Goal: Task Accomplishment & Management: Use online tool/utility

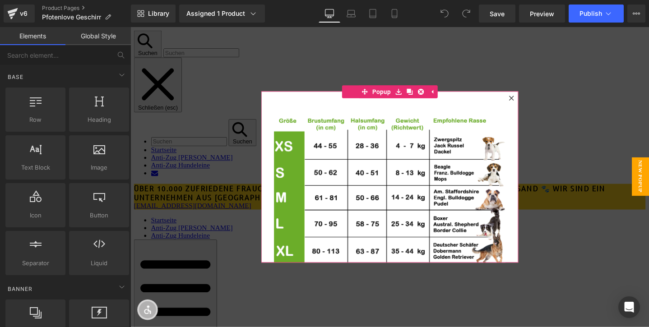
click at [534, 103] on icon at bounding box center [531, 101] width 5 height 5
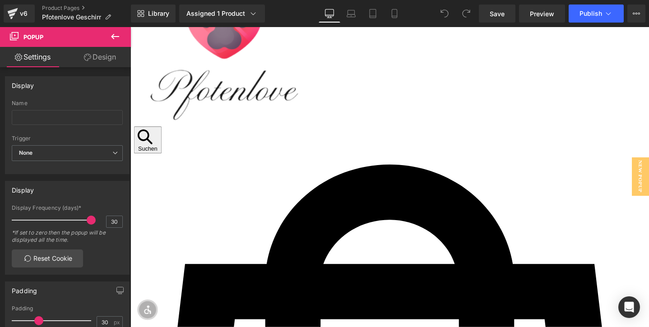
scroll to position [716, 0]
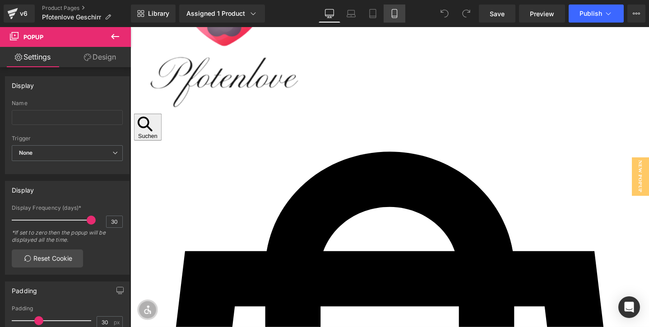
click at [397, 11] on icon at bounding box center [394, 13] width 9 height 9
type input "0"
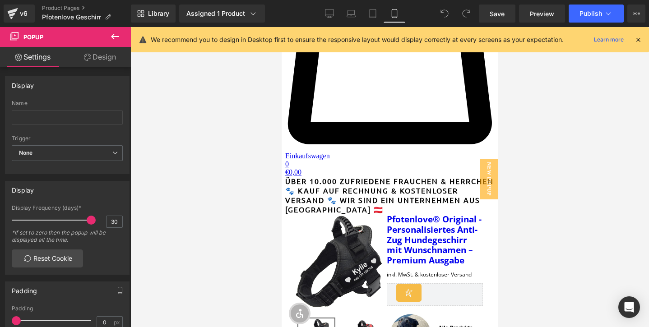
scroll to position [0, 0]
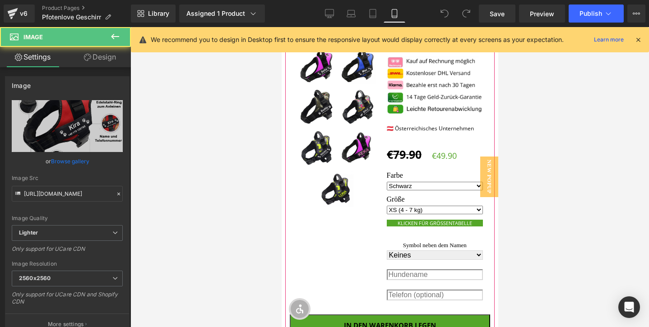
scroll to position [983, 0]
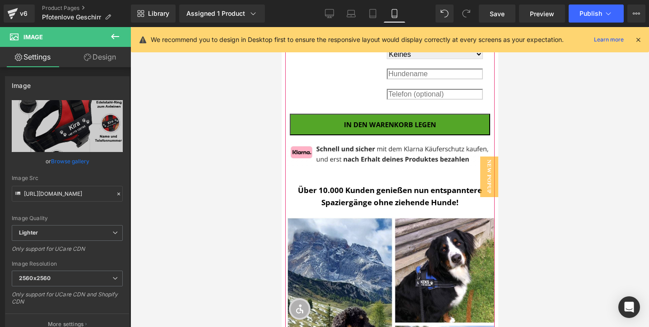
scroll to position [1239, 0]
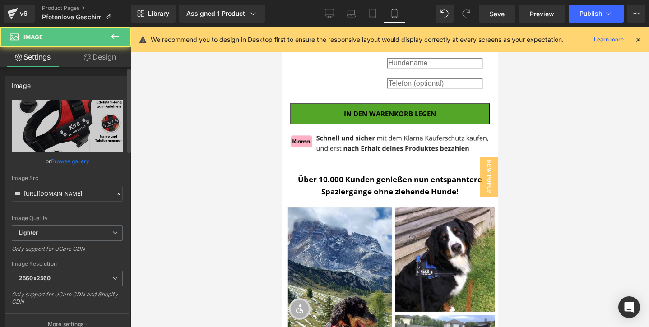
click at [72, 161] on link "Browse gallery" at bounding box center [70, 161] width 38 height 16
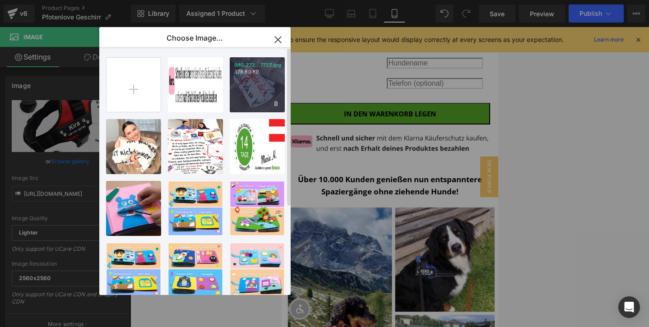
type input "C:\fakepath\QUALITÄTSMERKMALE.jpg"
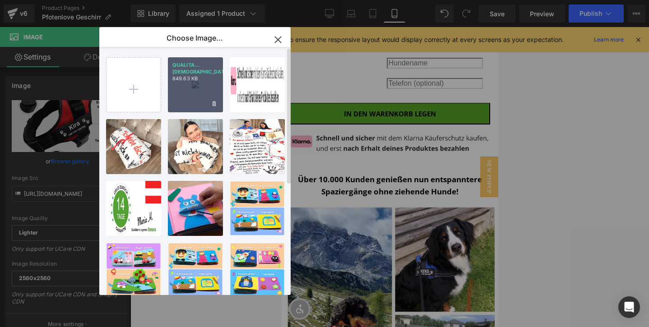
click at [193, 97] on div "QUALITA...MALE.jpg 849.63 KB" at bounding box center [195, 84] width 55 height 55
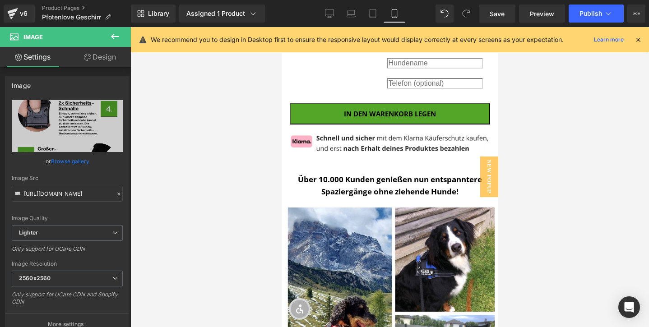
type input "https://ucarecdn.com/b5cdeec8-9ccf-433c-b526-9f70e074db44/-/format/auto/-/previ…"
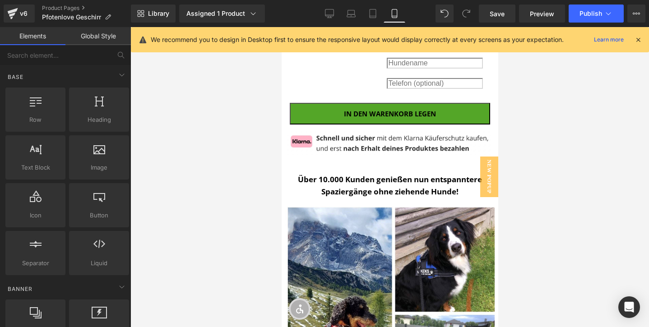
click at [574, 140] on div at bounding box center [389, 177] width 519 height 300
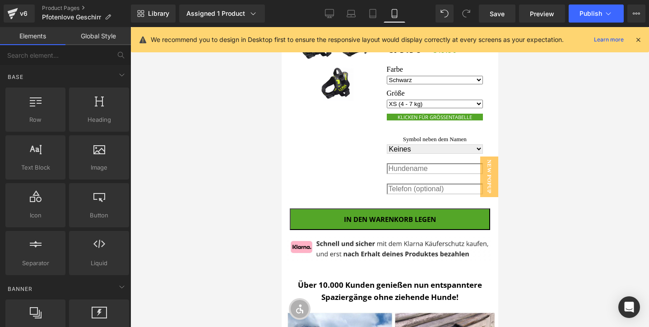
scroll to position [1070, 0]
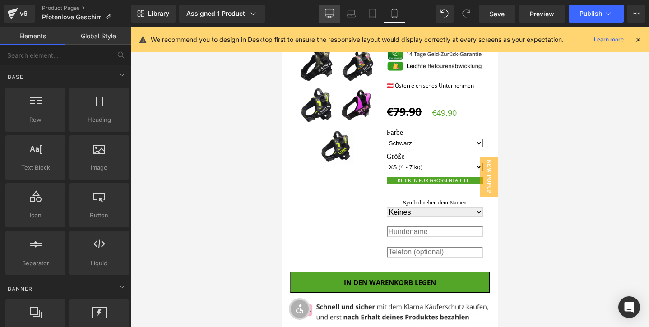
click at [331, 19] on link "Desktop" at bounding box center [330, 14] width 22 height 18
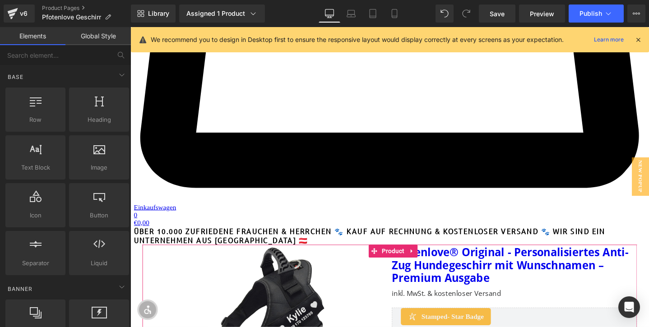
scroll to position [1264, 0]
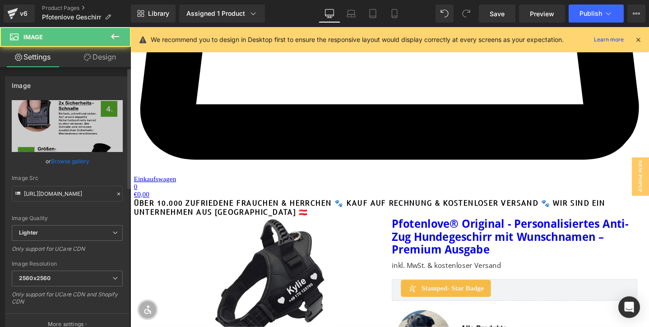
click at [77, 161] on link "Browse gallery" at bounding box center [70, 161] width 38 height 16
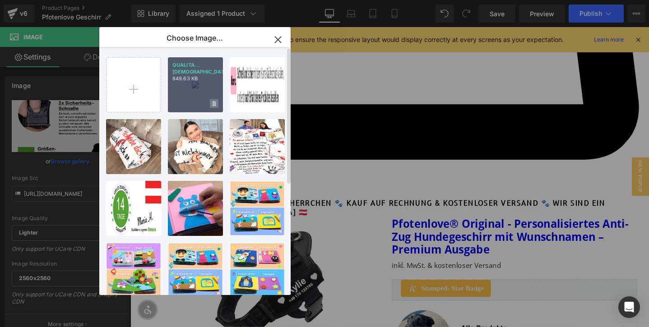
click at [215, 105] on icon at bounding box center [214, 104] width 3 height 6
click at [182, 106] on span "Yes" at bounding box center [183, 103] width 23 height 9
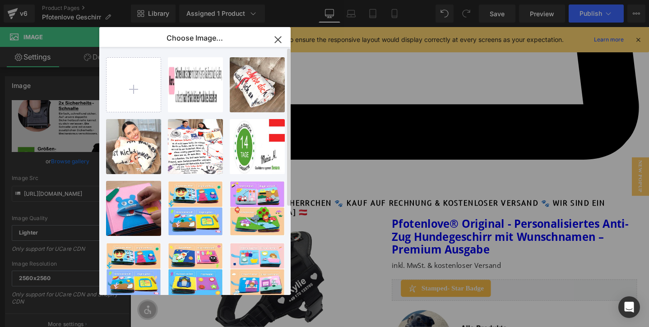
type input "C:\fakepath\QUALITÄTSMERKMALE-min.jpg"
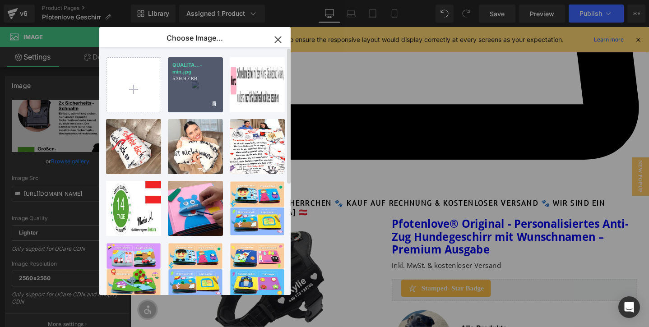
click at [179, 89] on div "QUALITA...-min.jpg 539.97 KB" at bounding box center [195, 84] width 55 height 55
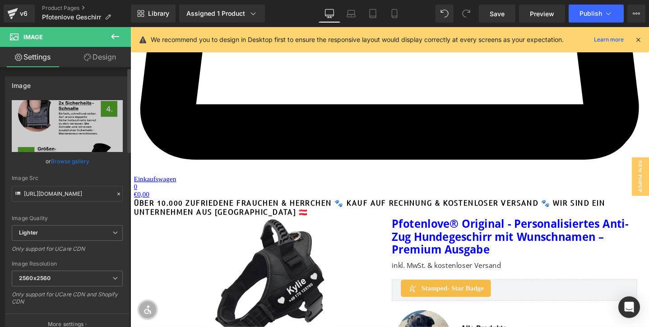
click at [68, 164] on link "Browse gallery" at bounding box center [70, 161] width 38 height 16
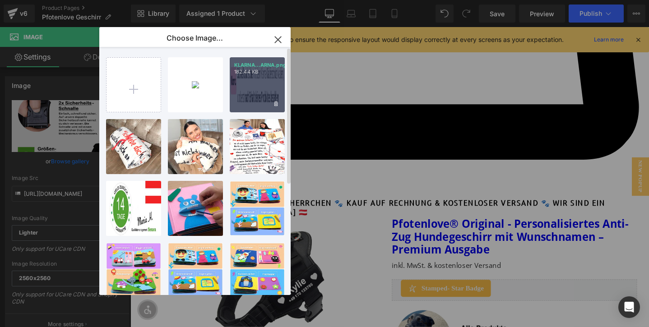
click at [244, 100] on div "KLARNA...ARNA.png 182.44 KB" at bounding box center [257, 84] width 55 height 55
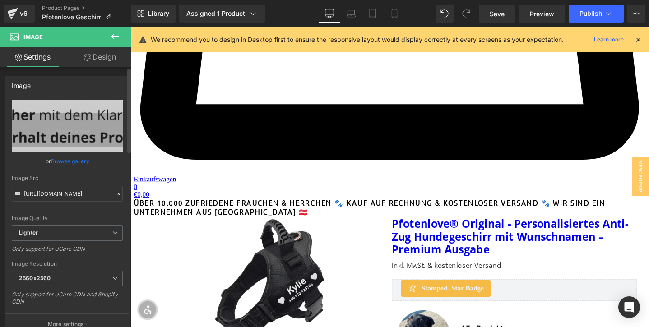
click at [76, 164] on link "Browse gallery" at bounding box center [70, 161] width 38 height 16
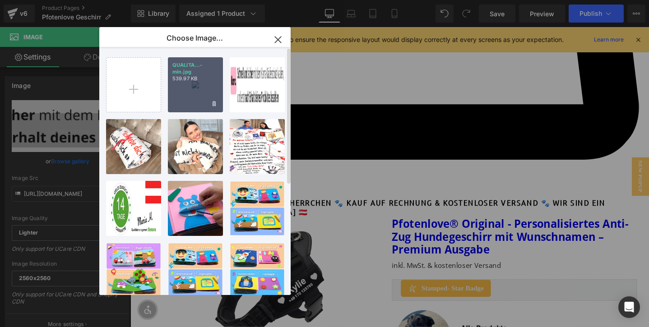
click at [188, 97] on div "QUALITA...-min.jpg 539.97 KB" at bounding box center [195, 84] width 55 height 55
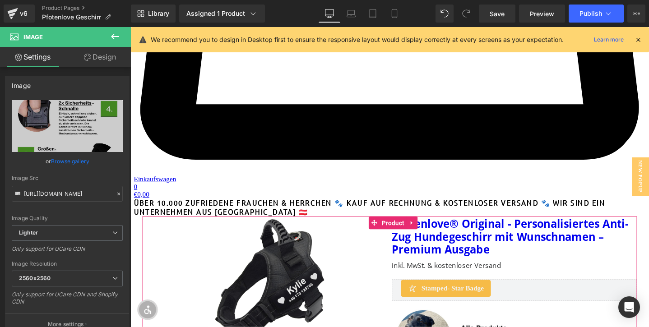
type input "[URL][DOMAIN_NAME]"
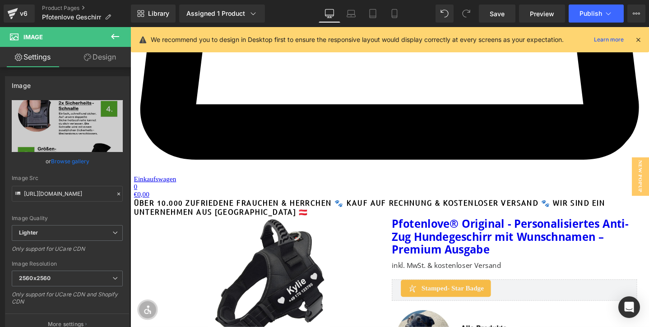
click at [91, 67] on link "Design" at bounding box center [99, 57] width 65 height 20
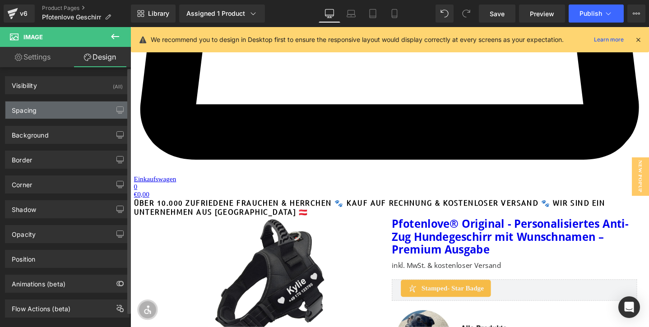
click at [72, 104] on div "Spacing" at bounding box center [67, 110] width 124 height 17
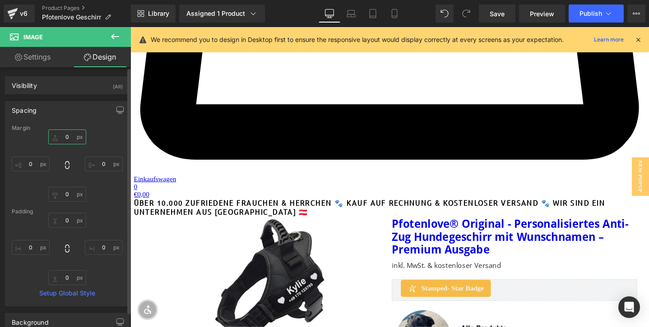
click at [58, 137] on input "0" at bounding box center [67, 137] width 38 height 15
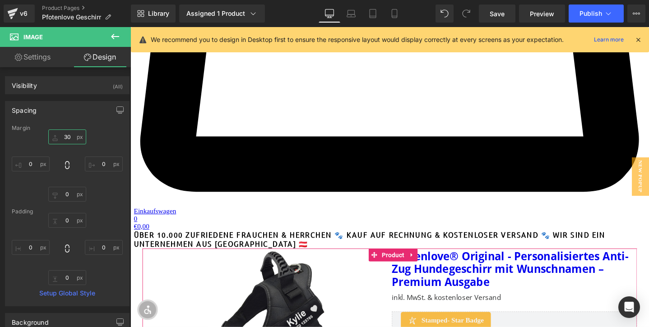
scroll to position [1223, 0]
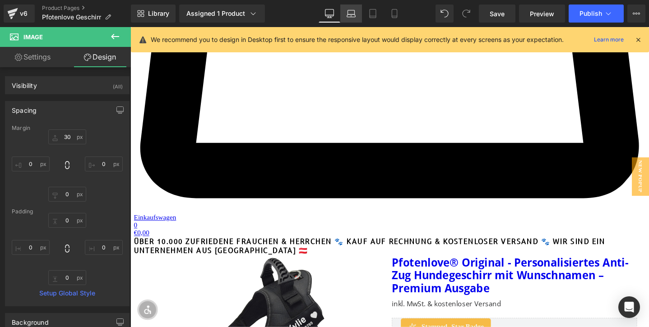
click at [352, 19] on link "Laptop" at bounding box center [351, 14] width 22 height 18
type input "30"
type input "0"
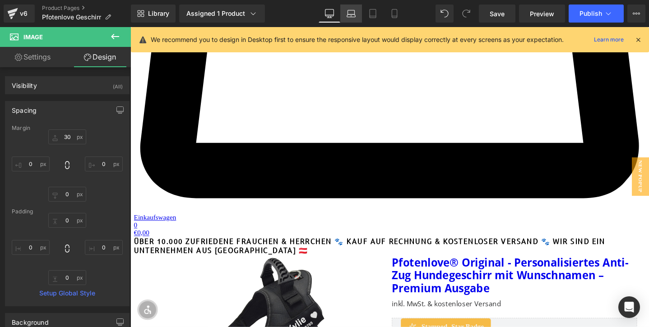
type input "0"
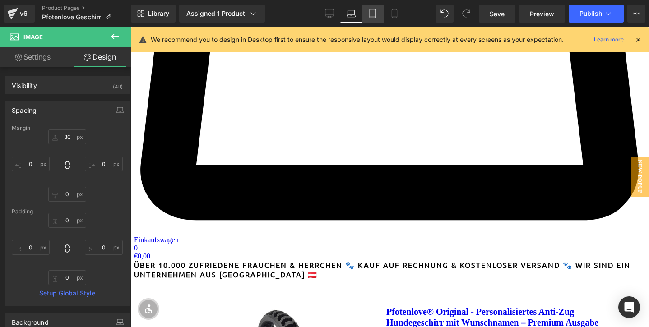
click at [378, 17] on link "Tablet" at bounding box center [373, 14] width 22 height 18
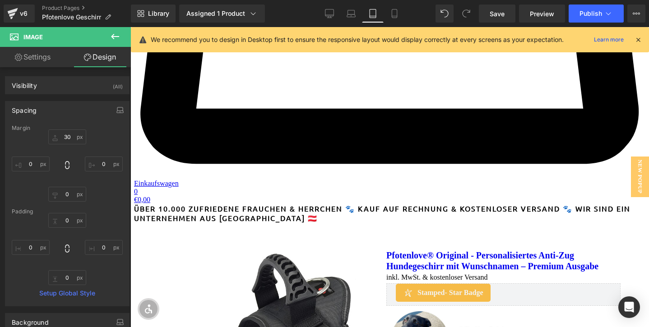
type input "30"
type input "0"
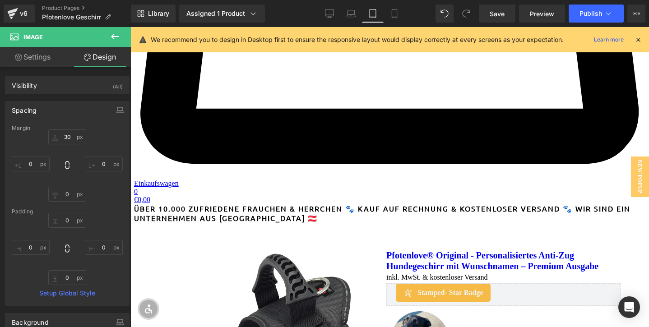
type input "0"
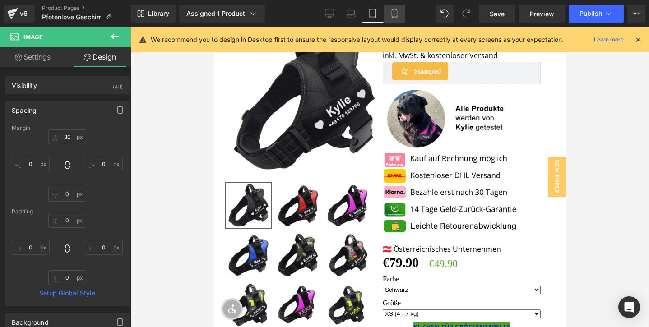
click at [397, 18] on icon at bounding box center [394, 13] width 9 height 9
type input "30"
type input "0"
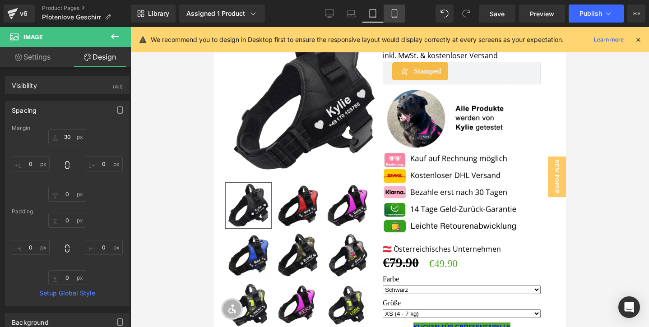
type input "0"
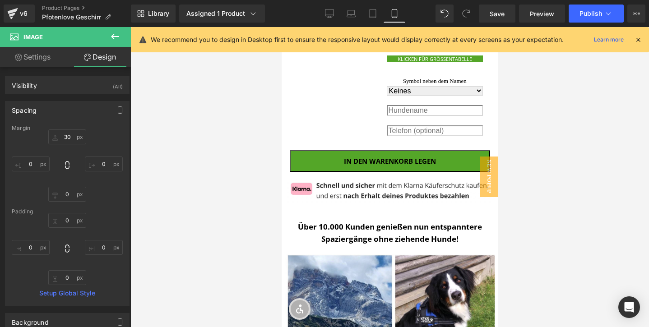
scroll to position [1191, 0]
click at [614, 152] on div at bounding box center [389, 177] width 519 height 300
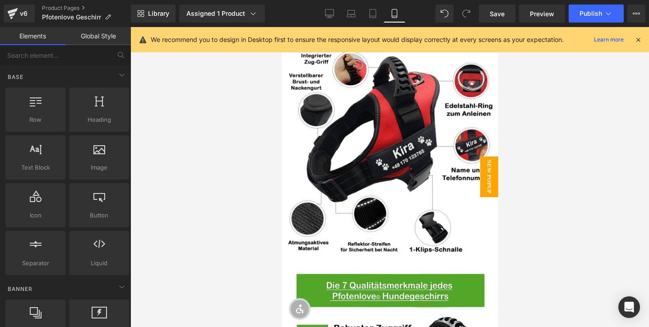
scroll to position [1833, 0]
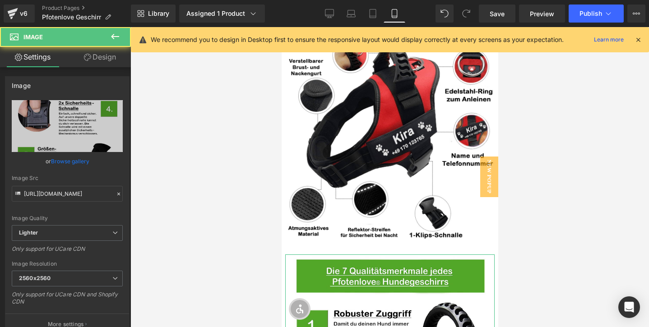
click at [85, 57] on icon at bounding box center [87, 57] width 7 height 7
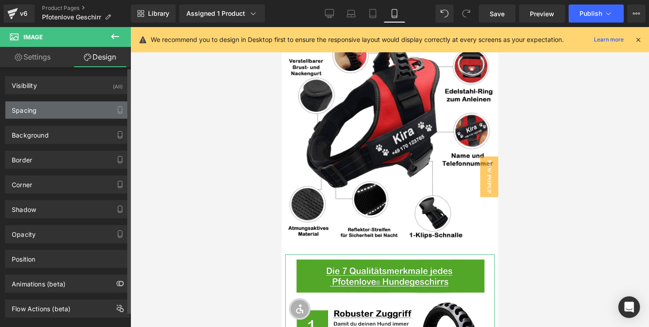
click at [57, 102] on div "Spacing" at bounding box center [67, 110] width 124 height 17
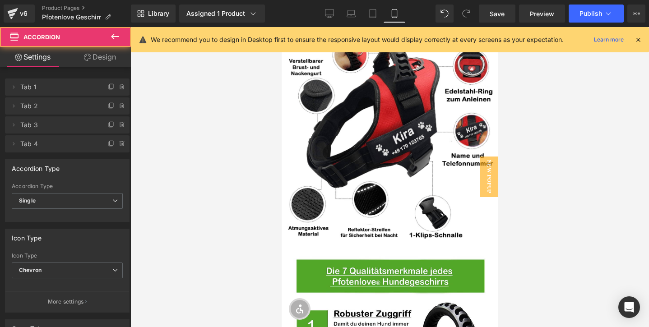
click at [102, 50] on link "Design" at bounding box center [99, 57] width 65 height 20
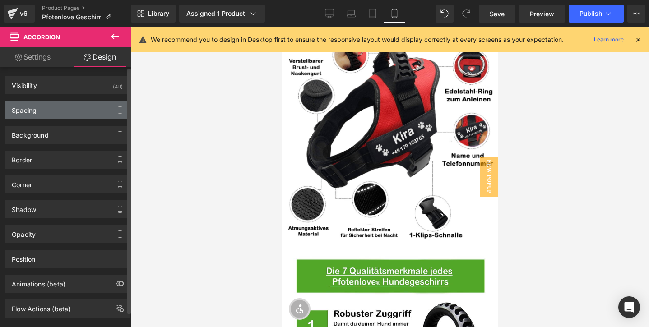
click at [70, 104] on div "Spacing" at bounding box center [67, 110] width 124 height 17
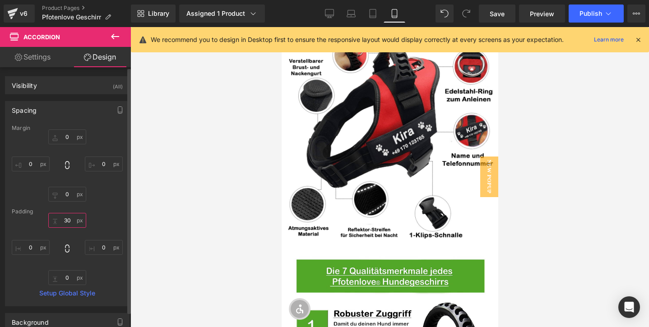
click at [61, 217] on input "30" at bounding box center [67, 220] width 38 height 15
type input "10"
click at [576, 180] on div at bounding box center [389, 177] width 519 height 300
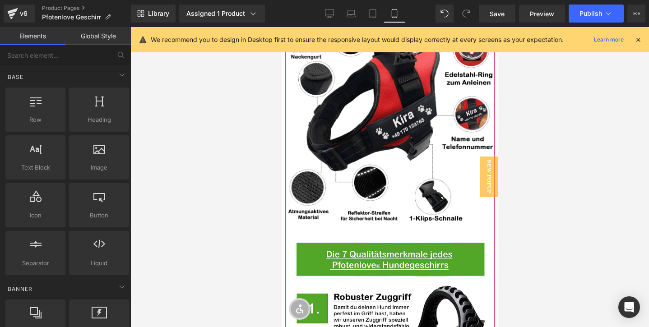
scroll to position [1841, 0]
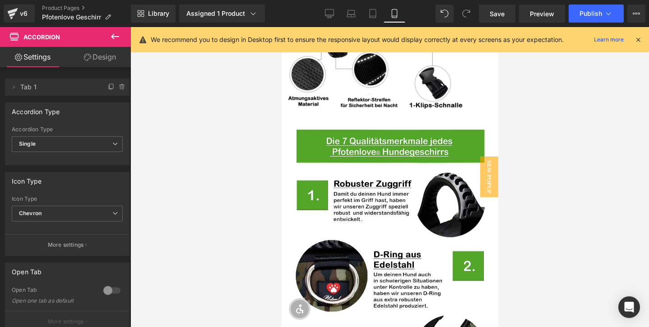
scroll to position [1836, 0]
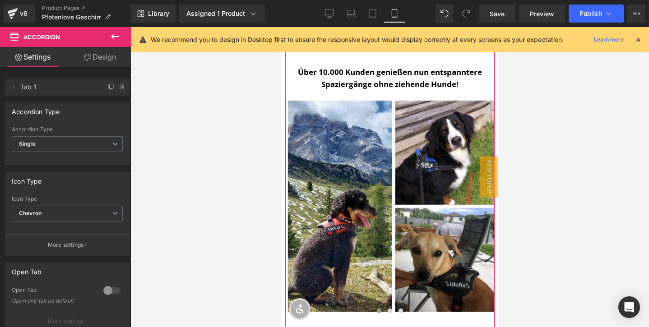
scroll to position [989, 0]
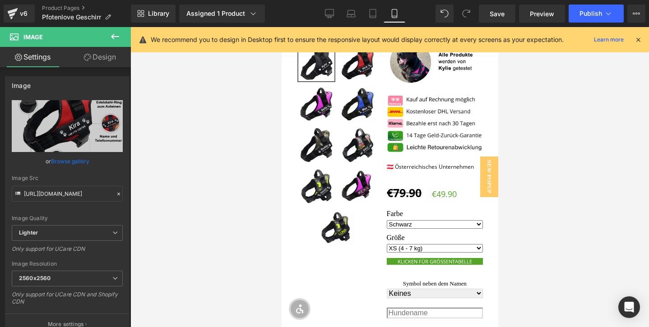
click at [98, 66] on link "Design" at bounding box center [99, 57] width 65 height 20
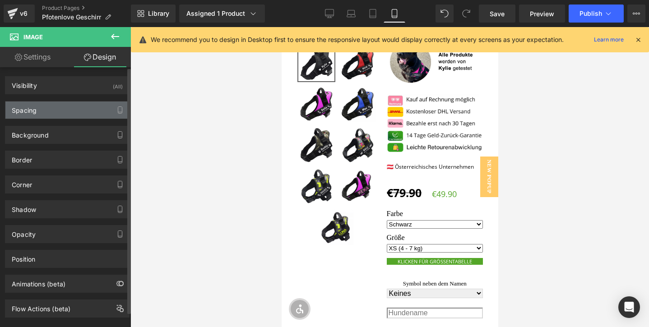
click at [53, 111] on div "Spacing" at bounding box center [67, 110] width 124 height 17
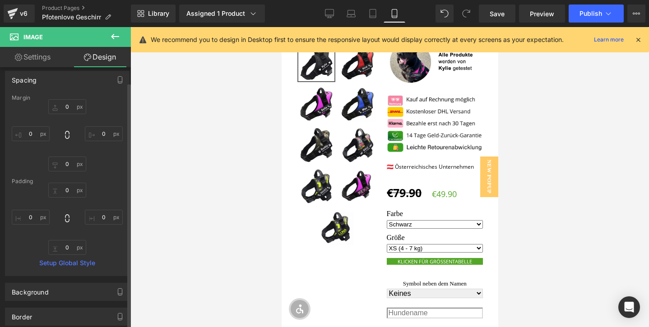
scroll to position [122, 0]
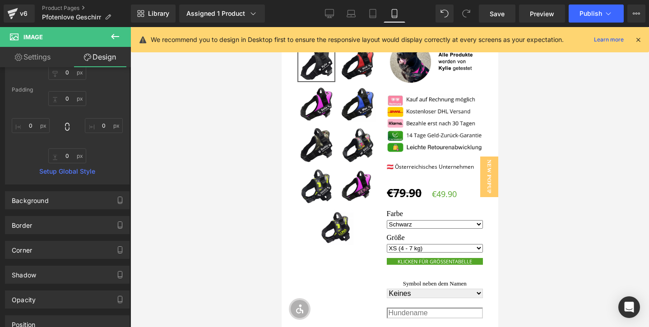
click at [26, 55] on link "Settings" at bounding box center [32, 57] width 65 height 20
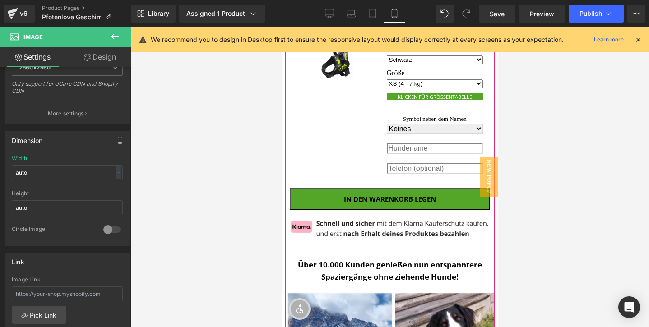
scroll to position [1168, 0]
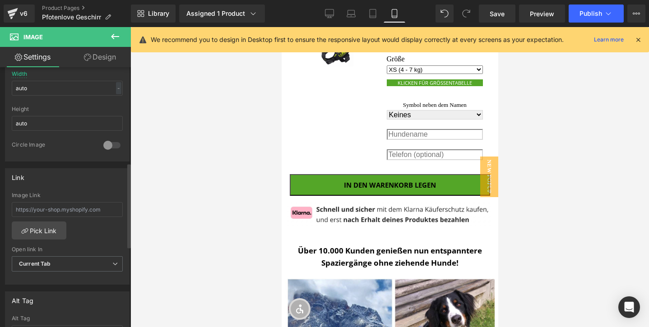
scroll to position [316, 0]
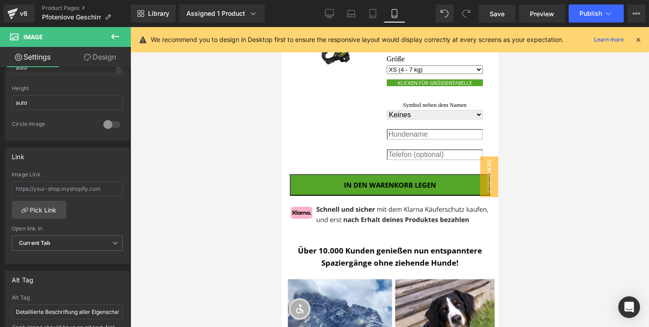
click at [97, 62] on link "Design" at bounding box center [99, 57] width 65 height 20
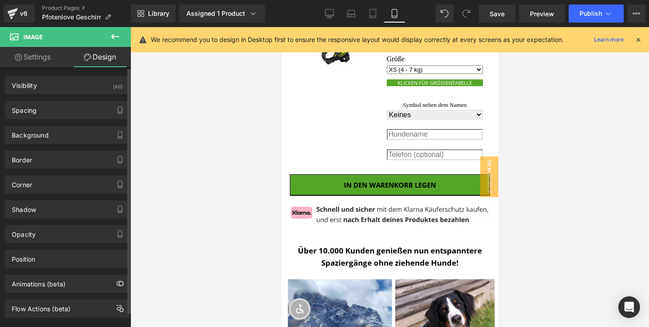
click at [44, 119] on div "Background Color & Image color transparent Color transparent 0 % Image Replace …" at bounding box center [67, 131] width 135 height 25
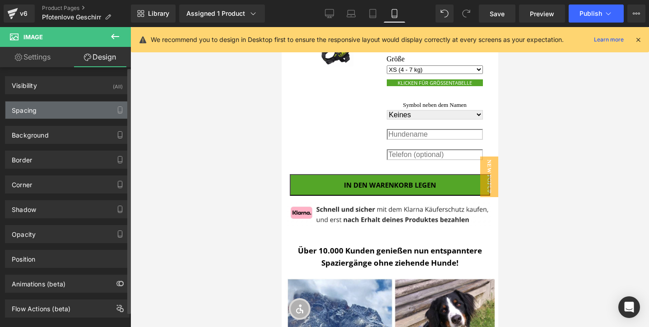
click at [41, 116] on div "Spacing" at bounding box center [67, 110] width 124 height 17
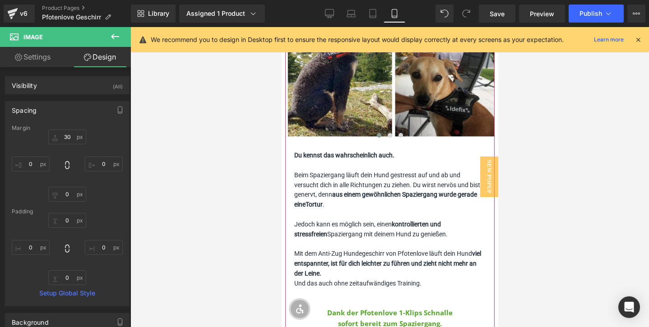
scroll to position [1310, 0]
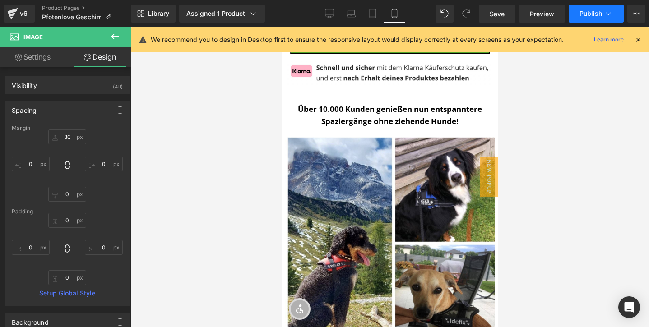
click at [593, 14] on span "Publish" at bounding box center [591, 13] width 23 height 7
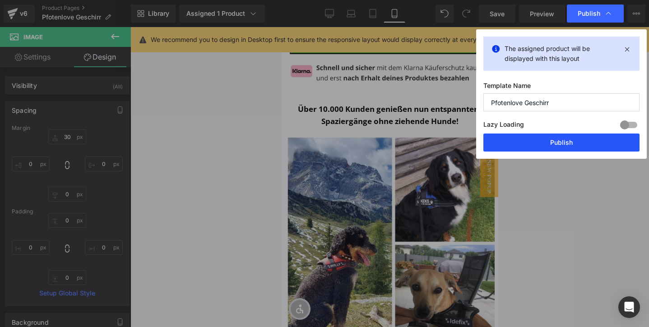
click at [548, 141] on button "Publish" at bounding box center [562, 143] width 156 height 18
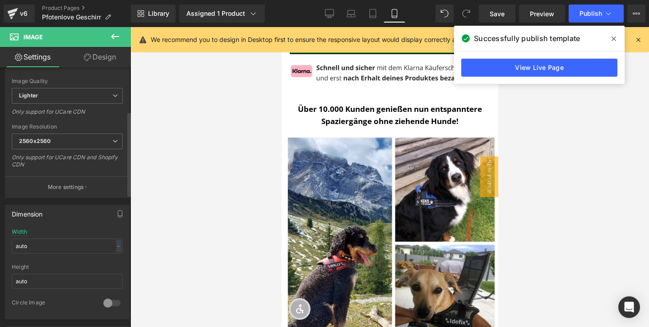
scroll to position [135, 0]
click at [77, 147] on span "2560x2560" at bounding box center [67, 144] width 111 height 16
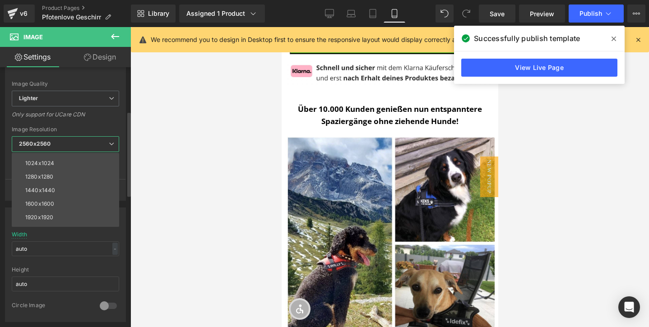
scroll to position [129, 0]
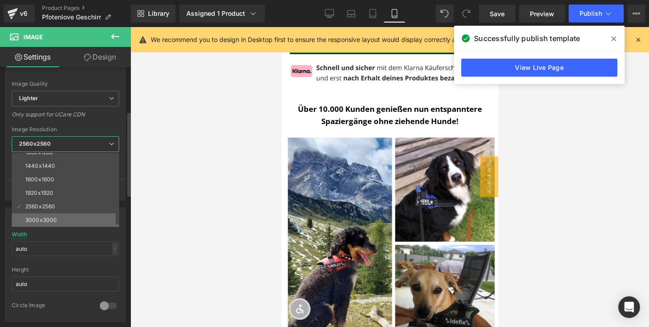
click at [58, 217] on li "3000x3000" at bounding box center [68, 221] width 112 height 14
type input "https://ucarecdn.com/efb81f7d-12ee-44ac-9c38-f8c1672ec2de/-/format/auto/-/previ…"
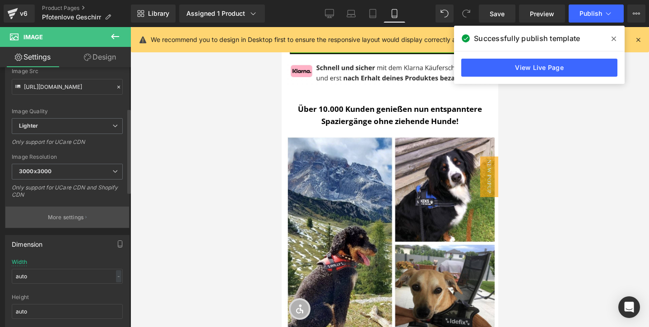
scroll to position [106, 0]
click at [80, 129] on span "Lighter" at bounding box center [67, 128] width 111 height 16
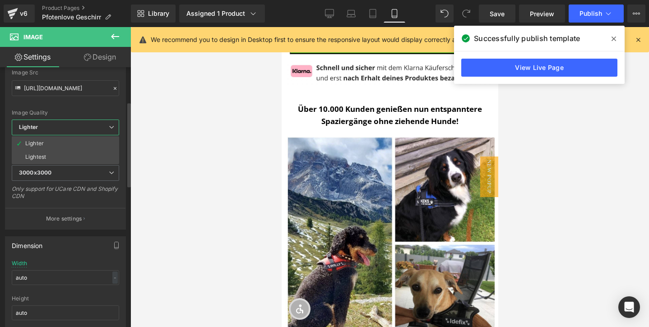
click at [91, 106] on div "Image Quality Lighter Lightest Lighter Lighter Lightest Only support for UCare …" at bounding box center [65, 57] width 107 height 125
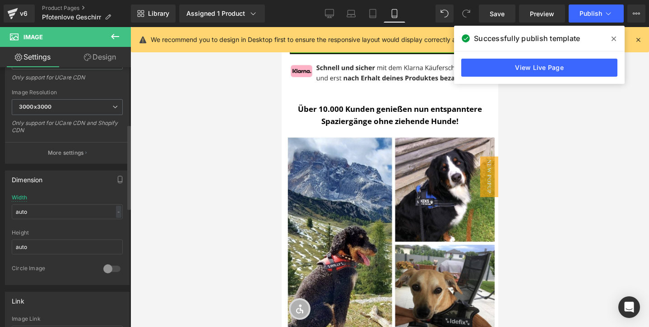
scroll to position [175, 0]
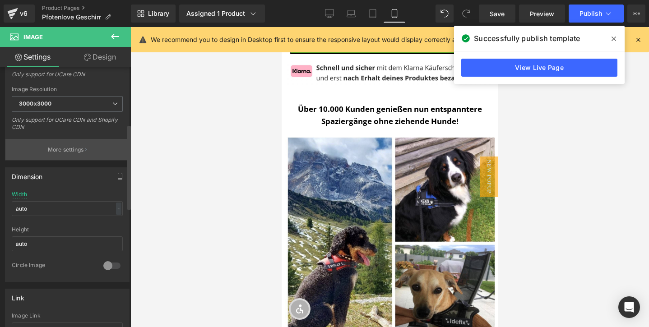
click at [69, 146] on p "More settings" at bounding box center [66, 150] width 36 height 8
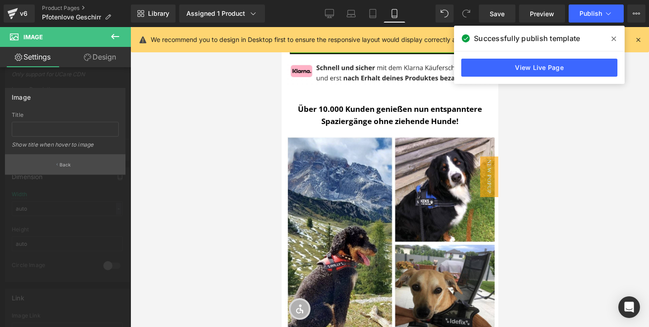
click at [67, 170] on button "Back" at bounding box center [65, 164] width 121 height 20
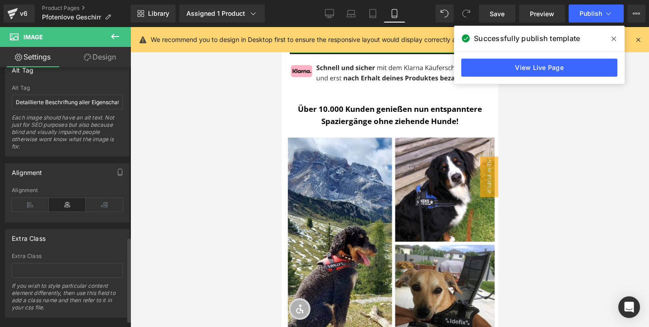
scroll to position [541, 0]
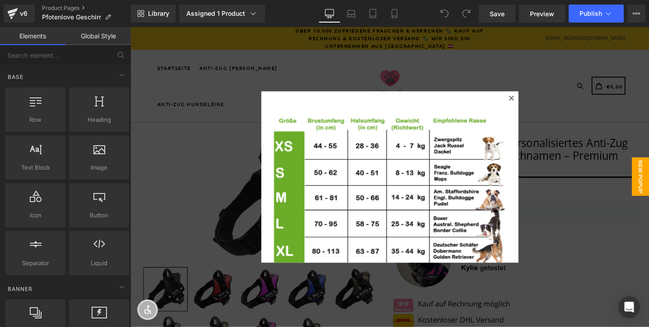
click at [535, 105] on div at bounding box center [531, 102] width 11 height 11
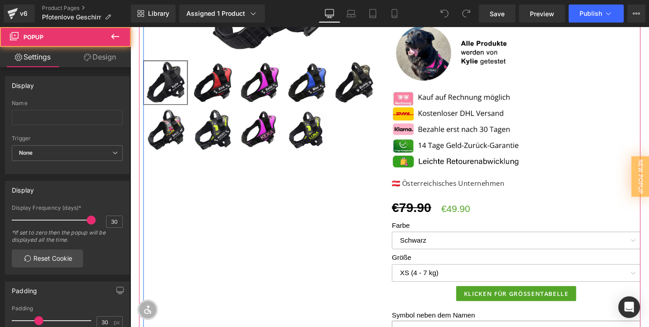
scroll to position [408, 0]
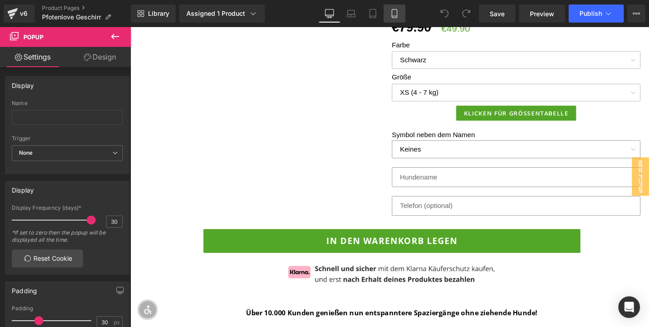
click at [395, 10] on icon at bounding box center [394, 13] width 9 height 9
type input "0"
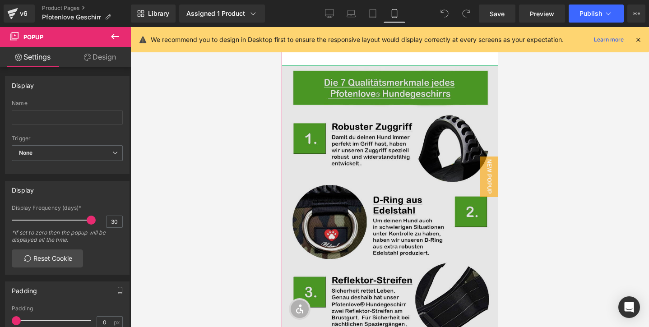
scroll to position [1189, 0]
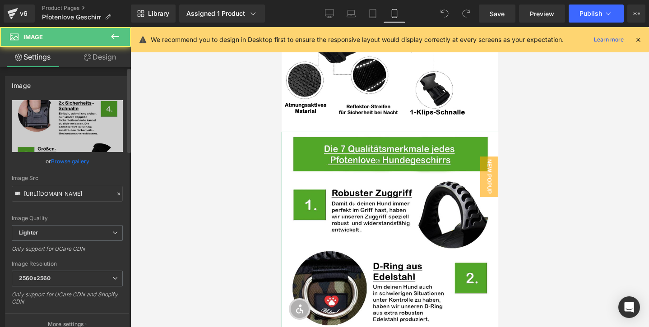
click at [74, 159] on link "Browse gallery" at bounding box center [70, 161] width 38 height 16
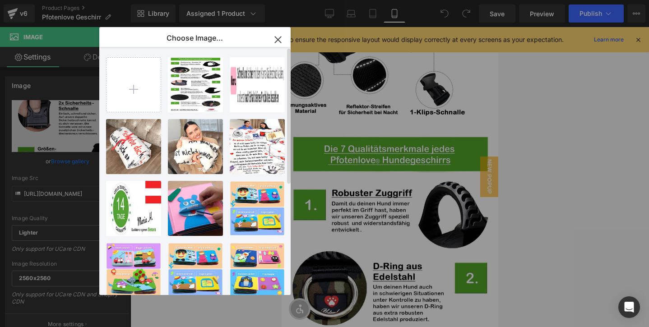
type input "C:\fakepath\grau pf.jpg"
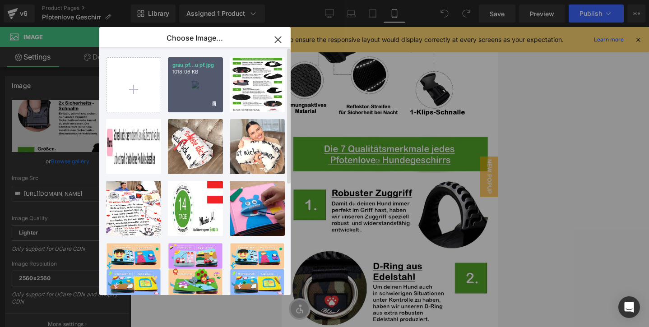
click at [201, 79] on div "grau pf...u pf.jpg 1018.06 KB" at bounding box center [195, 84] width 55 height 55
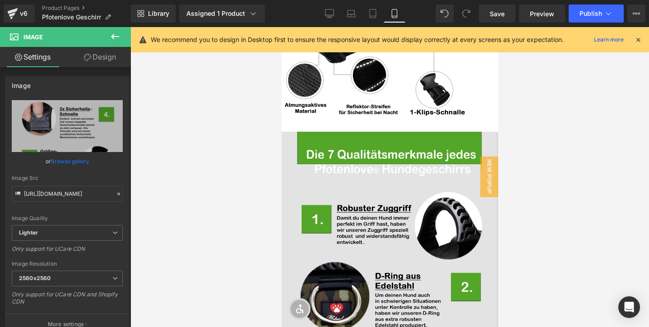
type input "[URL][DOMAIN_NAME]"
click at [561, 118] on div at bounding box center [389, 177] width 519 height 300
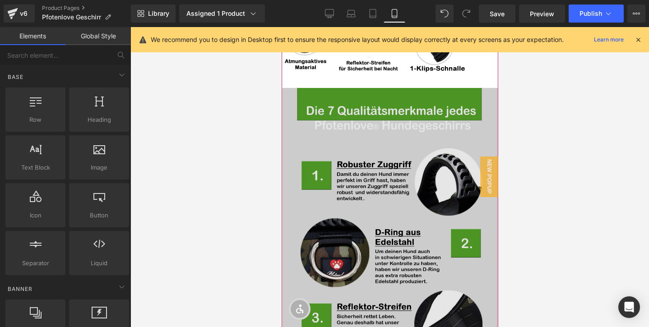
scroll to position [1152, 0]
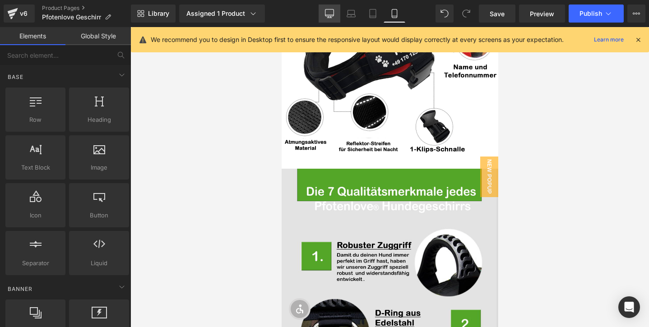
click at [330, 15] on icon at bounding box center [329, 13] width 9 height 9
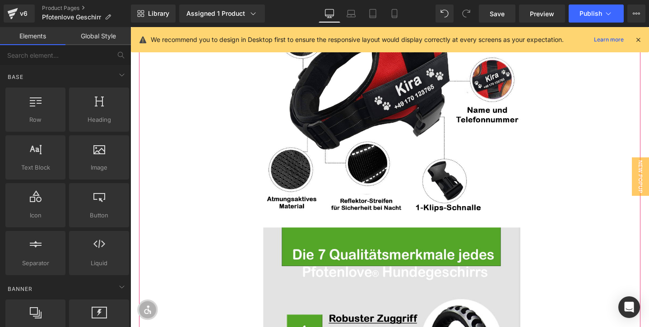
scroll to position [1147, 0]
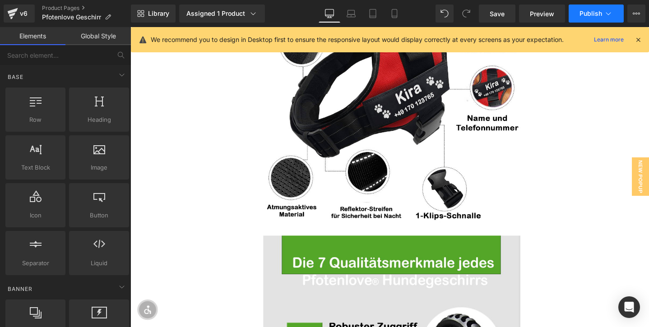
click at [605, 11] on icon at bounding box center [608, 13] width 9 height 9
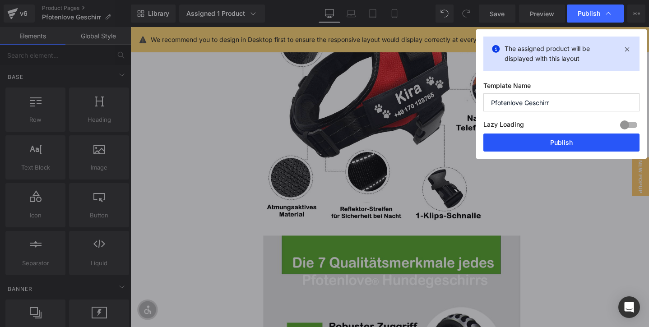
click at [542, 148] on button "Publish" at bounding box center [562, 143] width 156 height 18
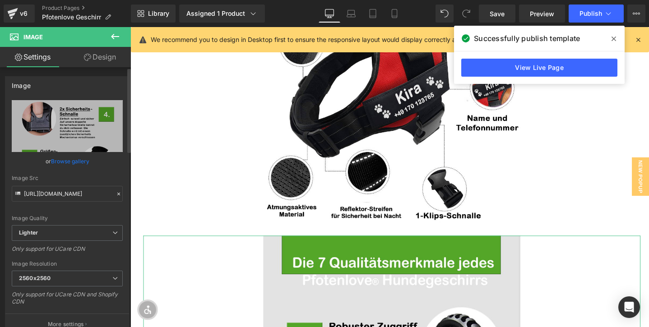
click at [69, 163] on link "Browse gallery" at bounding box center [70, 161] width 38 height 16
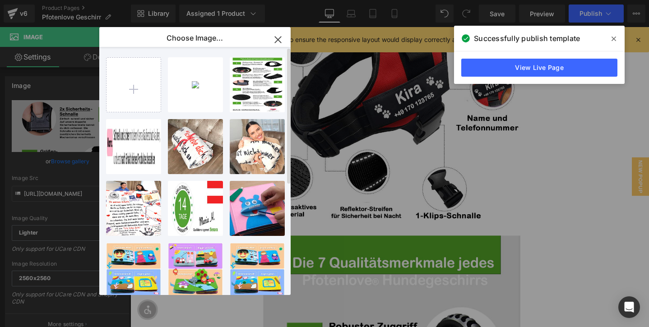
type input "C:\fakepath\pf grau2.jpg"
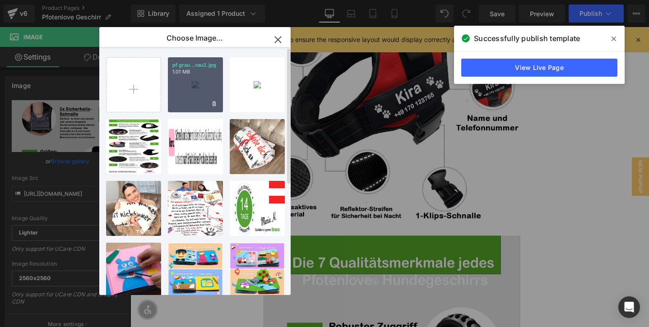
click at [202, 83] on div "pf grau...rau2.jpg 1.01 MB" at bounding box center [195, 84] width 55 height 55
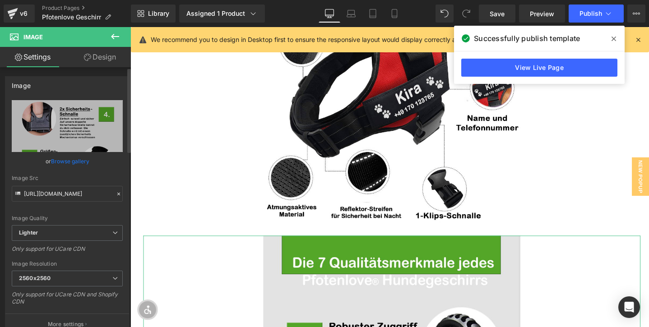
click at [61, 162] on link "Browse gallery" at bounding box center [70, 161] width 38 height 16
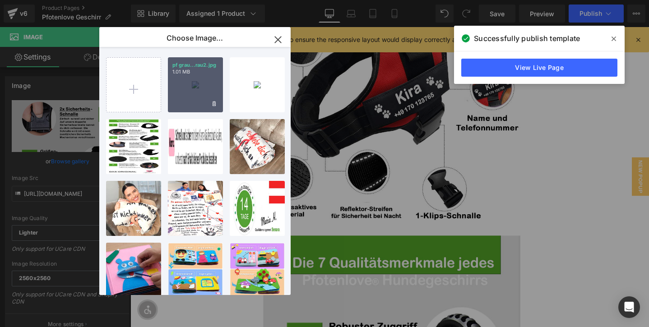
click at [184, 81] on div "pf grau...rau2.jpg 1.01 MB" at bounding box center [195, 84] width 55 height 55
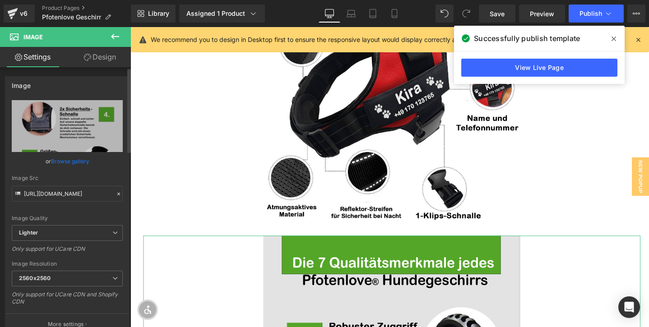
type input "[URL][DOMAIN_NAME]"
click at [65, 160] on link "Browse gallery" at bounding box center [70, 161] width 38 height 16
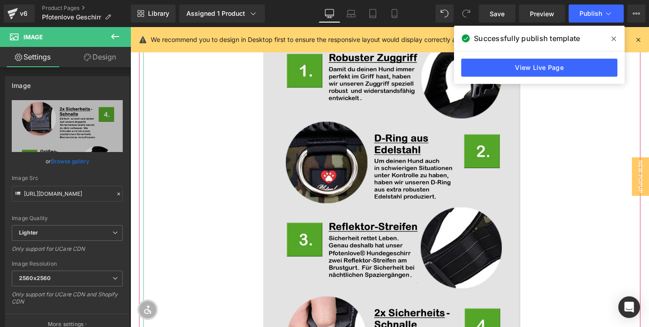
scroll to position [1332, 0]
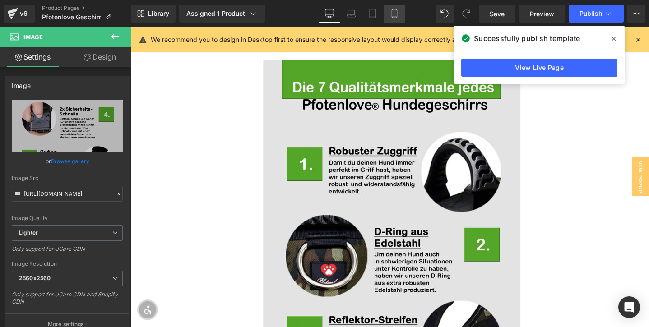
click at [400, 16] on link "Mobile" at bounding box center [395, 14] width 22 height 18
type input "auto"
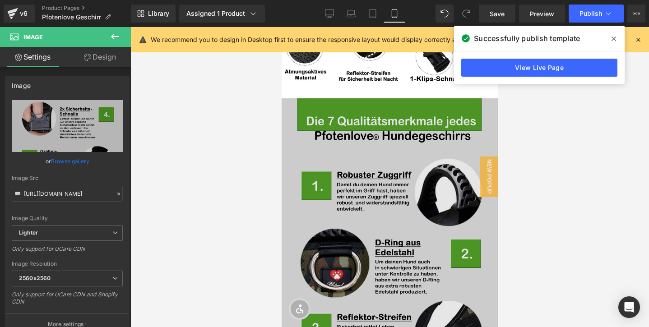
scroll to position [1215, 0]
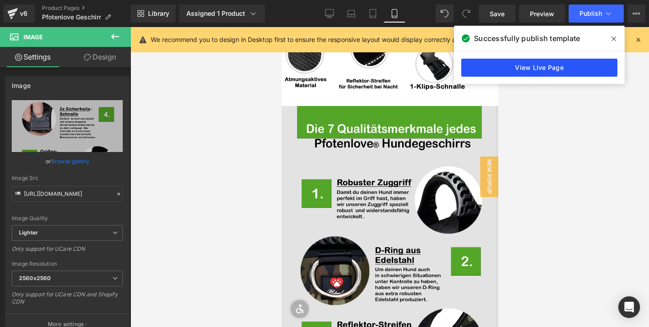
click at [567, 68] on link "View Live Page" at bounding box center [539, 68] width 156 height 18
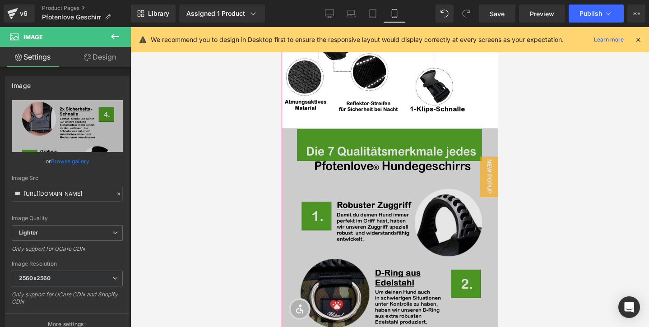
scroll to position [1150, 0]
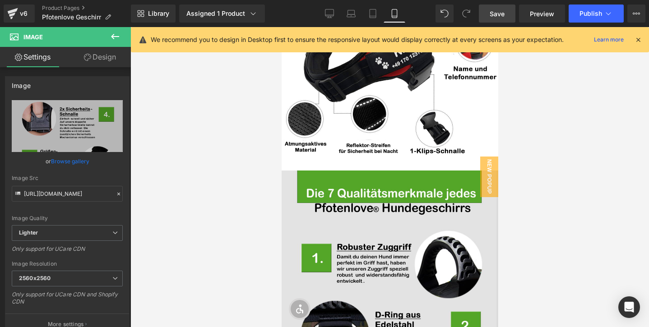
click at [499, 12] on span "Save" at bounding box center [497, 13] width 15 height 9
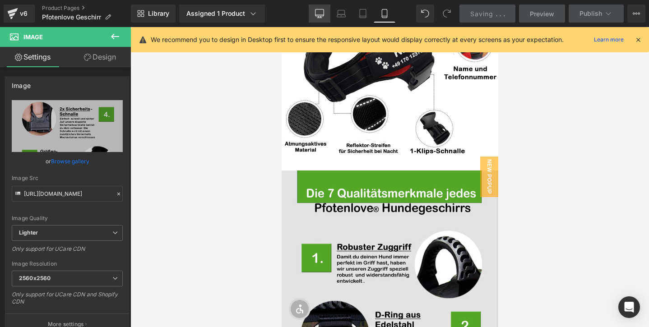
click at [319, 17] on icon at bounding box center [319, 17] width 3 height 2
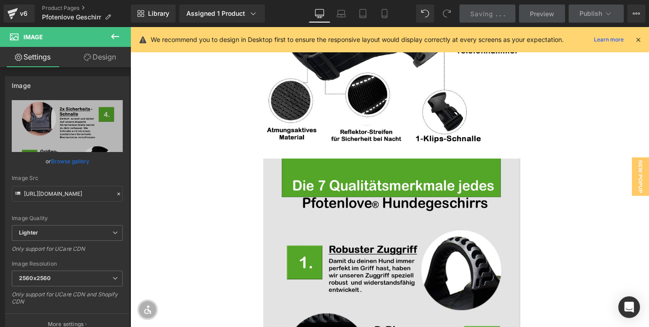
scroll to position [1229, 0]
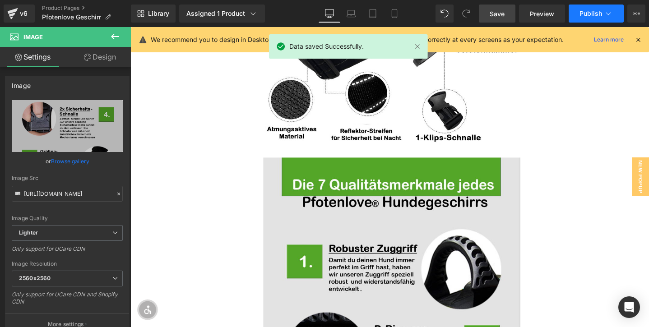
click at [581, 13] on span "Publish" at bounding box center [591, 13] width 23 height 7
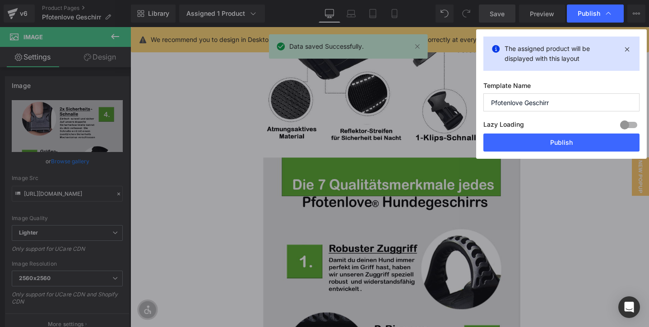
click at [567, 154] on div "The assigned product will be displayed with this layout Template Name Pfotenlov…" at bounding box center [561, 94] width 171 height 130
click at [567, 138] on button "Publish" at bounding box center [562, 143] width 156 height 18
